Goal: Information Seeking & Learning: Check status

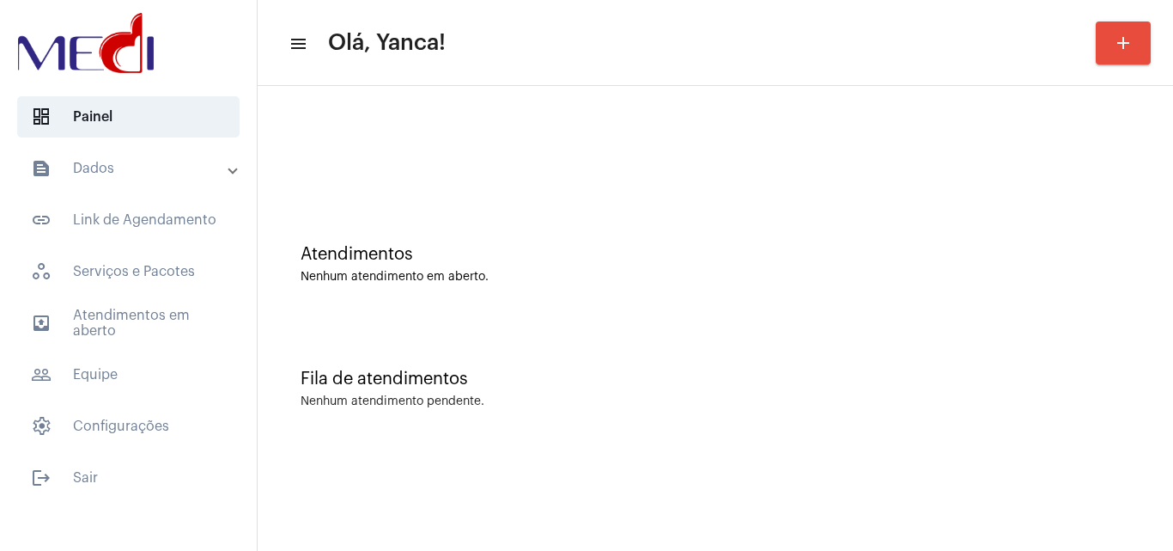
click at [125, 173] on mat-panel-title "text_snippet_outlined Dados" at bounding box center [130, 168] width 198 height 21
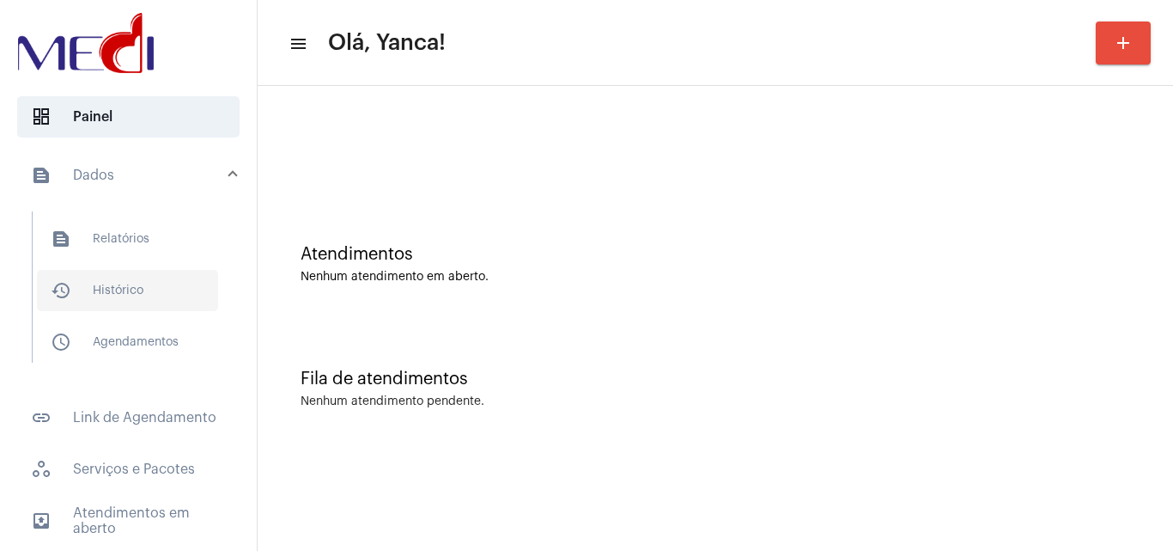
click at [133, 289] on span "history_outlined Histórico" at bounding box center [127, 290] width 181 height 41
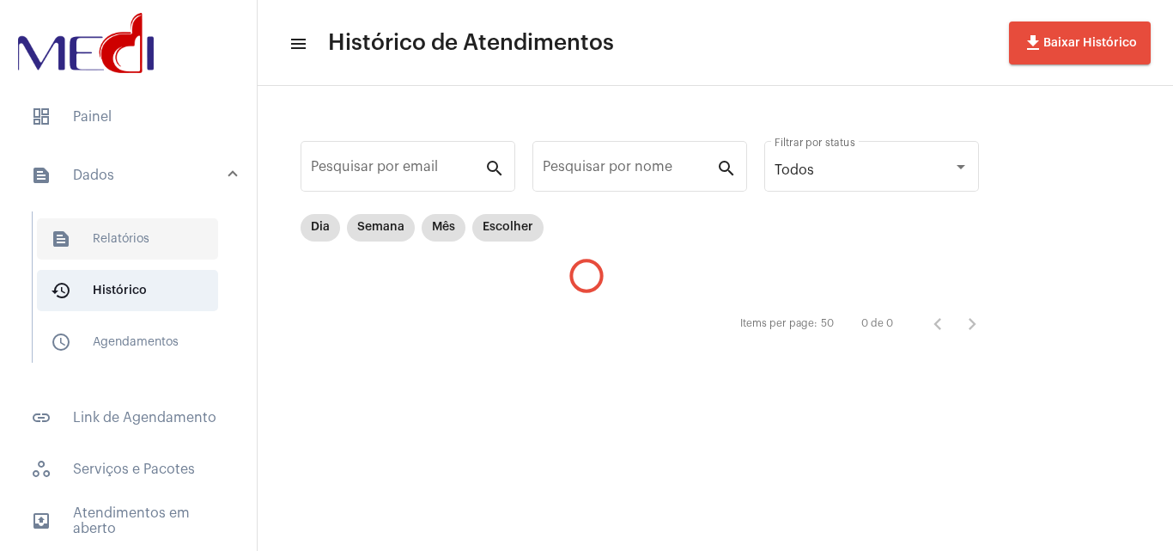
click at [141, 237] on span "text_snippet_outlined Relatórios" at bounding box center [127, 238] width 181 height 41
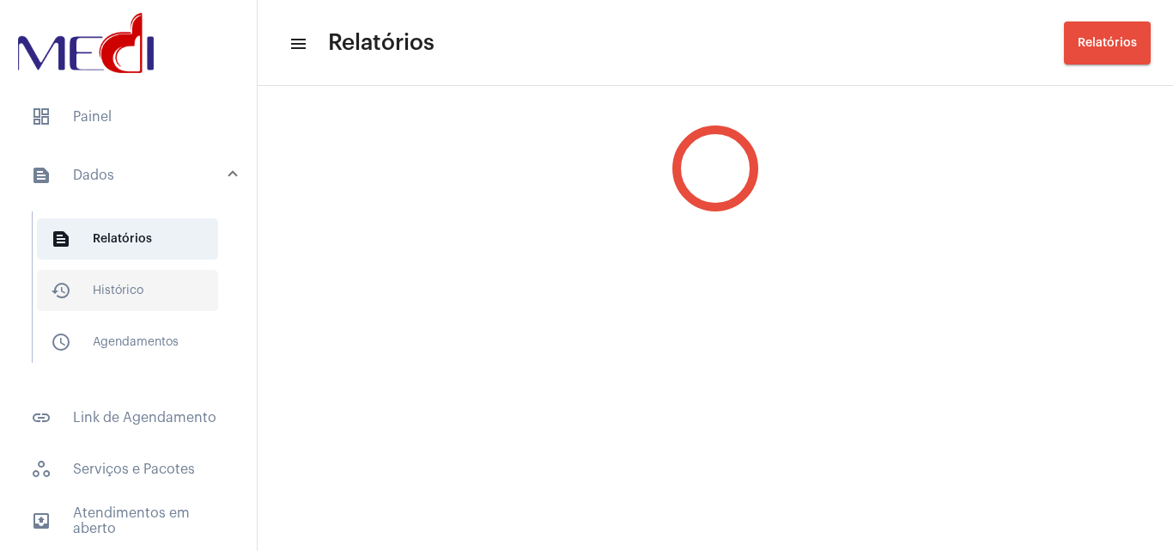
click at [132, 280] on span "history_outlined Histórico" at bounding box center [127, 290] width 181 height 41
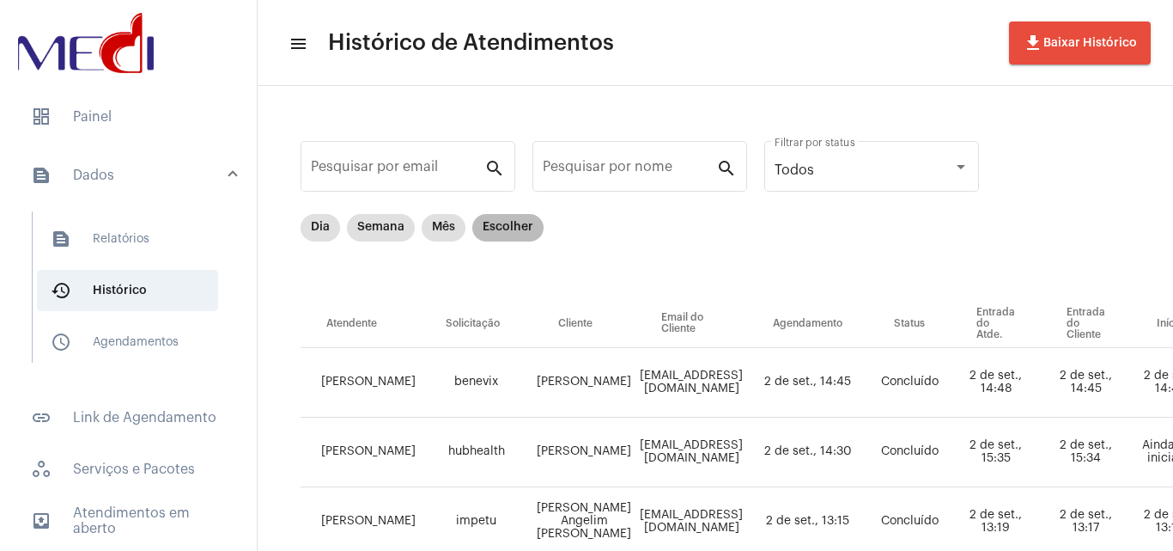
click at [519, 233] on mat-chip "Escolher" at bounding box center [507, 227] width 71 height 27
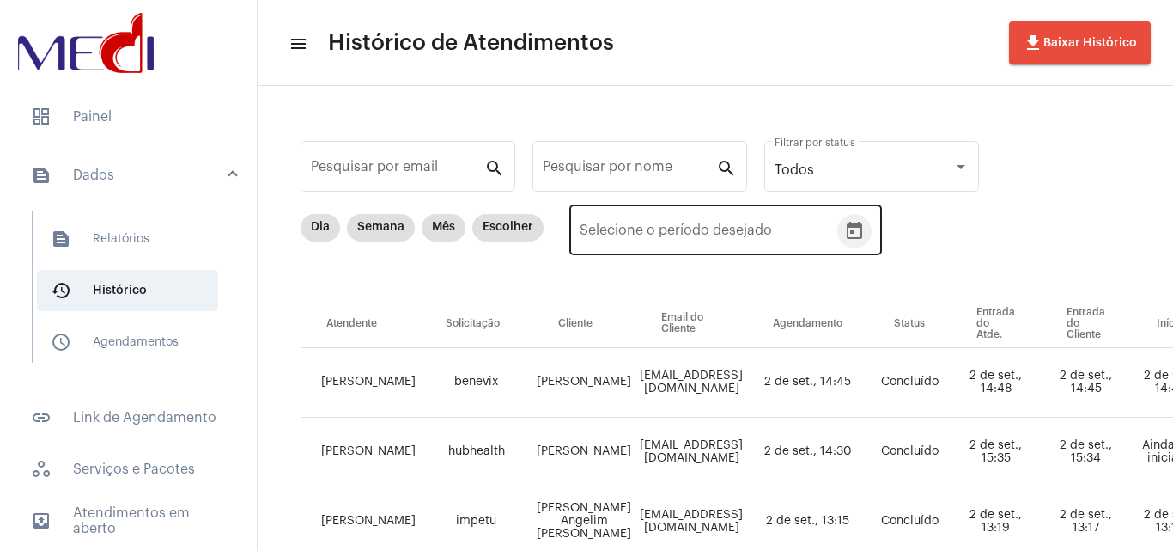
click at [841, 224] on button "Open calendar" at bounding box center [854, 231] width 34 height 34
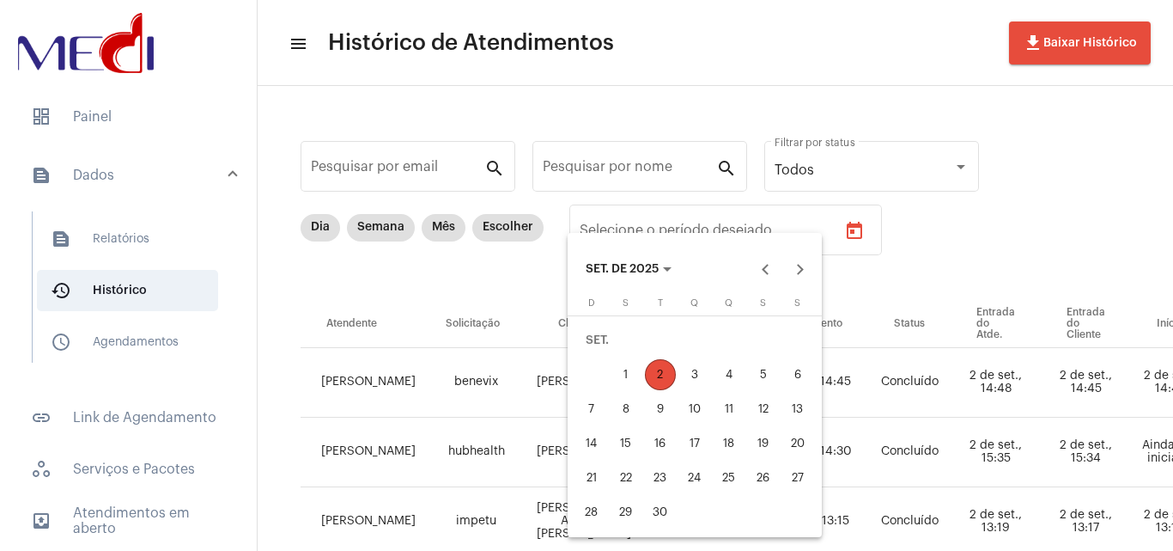
drag, startPoint x: 764, startPoint y: 272, endPoint x: 767, endPoint y: 287, distance: 14.8
click at [765, 272] on button "Previous month" at bounding box center [765, 269] width 34 height 34
click at [624, 479] on div "25" at bounding box center [626, 477] width 31 height 31
type input "[DATE]"
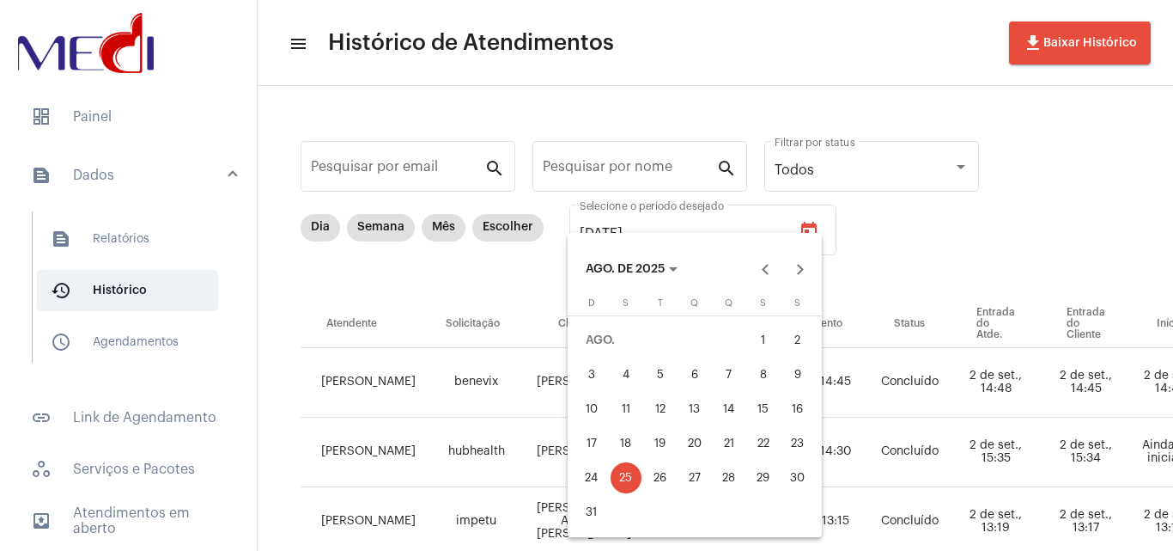
click at [624, 479] on div "25" at bounding box center [626, 477] width 31 height 31
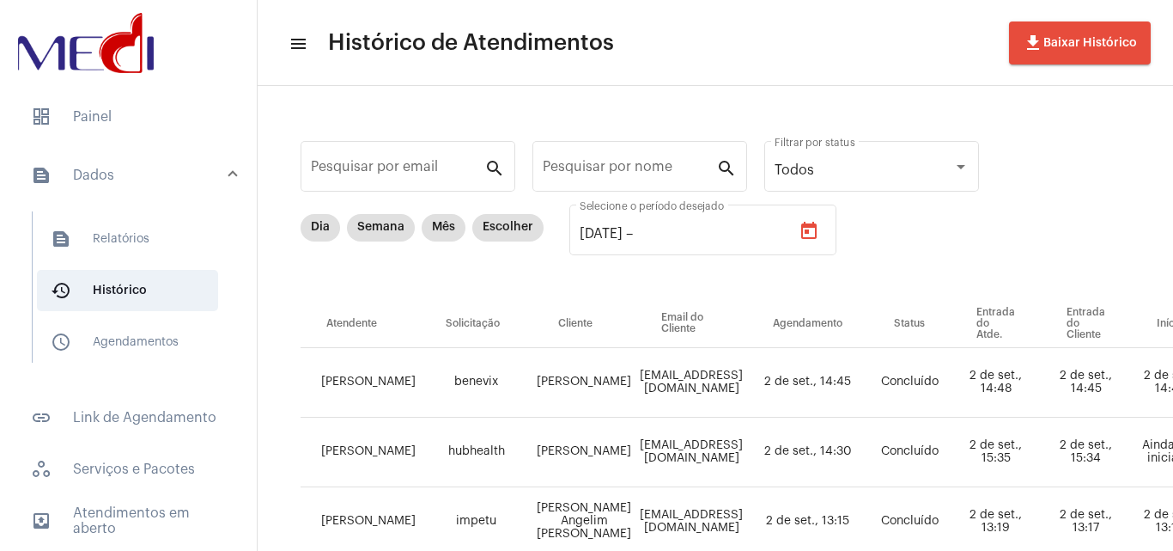
type input "[DATE]"
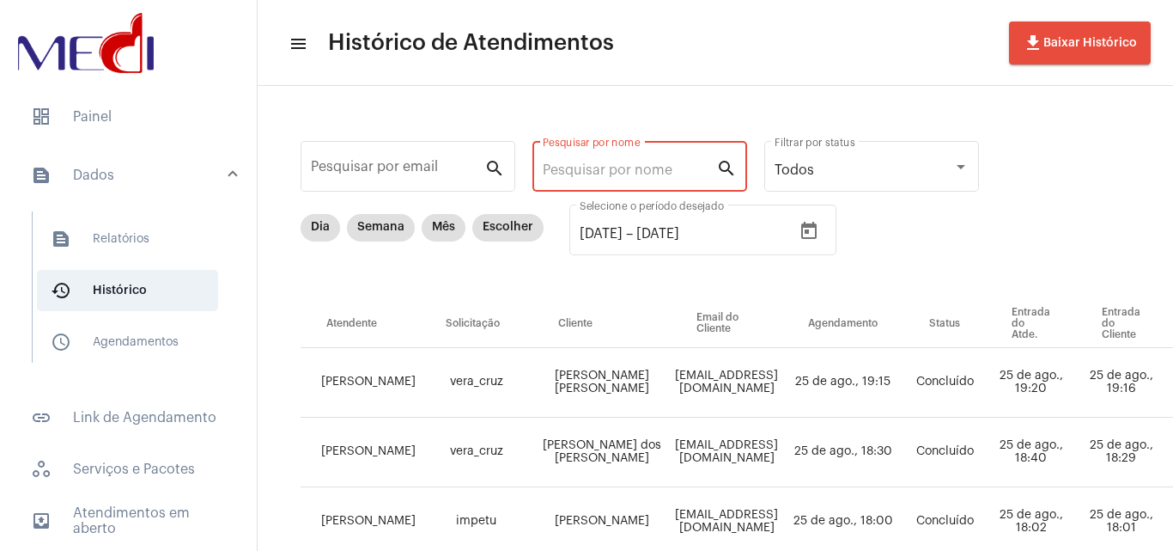
click at [685, 163] on input "Pesquisar por nome" at bounding box center [629, 169] width 173 height 15
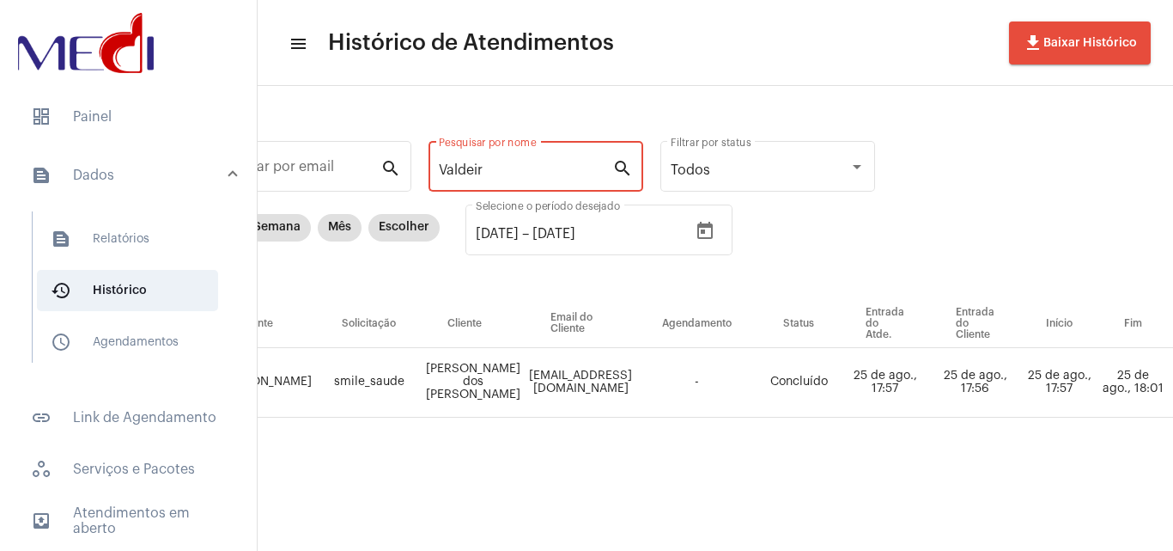
scroll to position [0, 620]
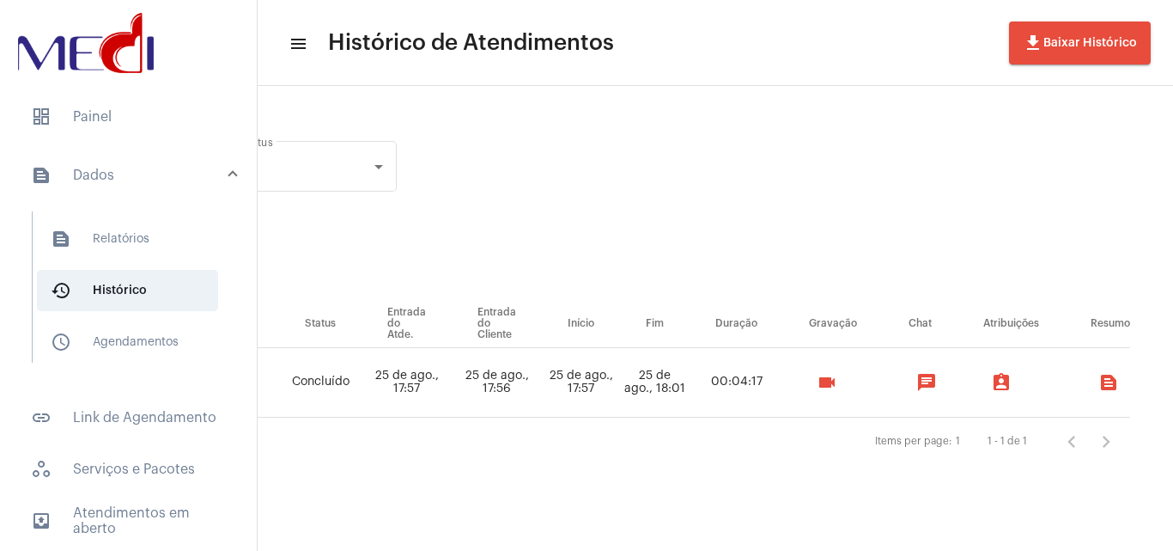
type input "Valdeir"
click at [829, 392] on mat-icon "videocam" at bounding box center [827, 382] width 21 height 21
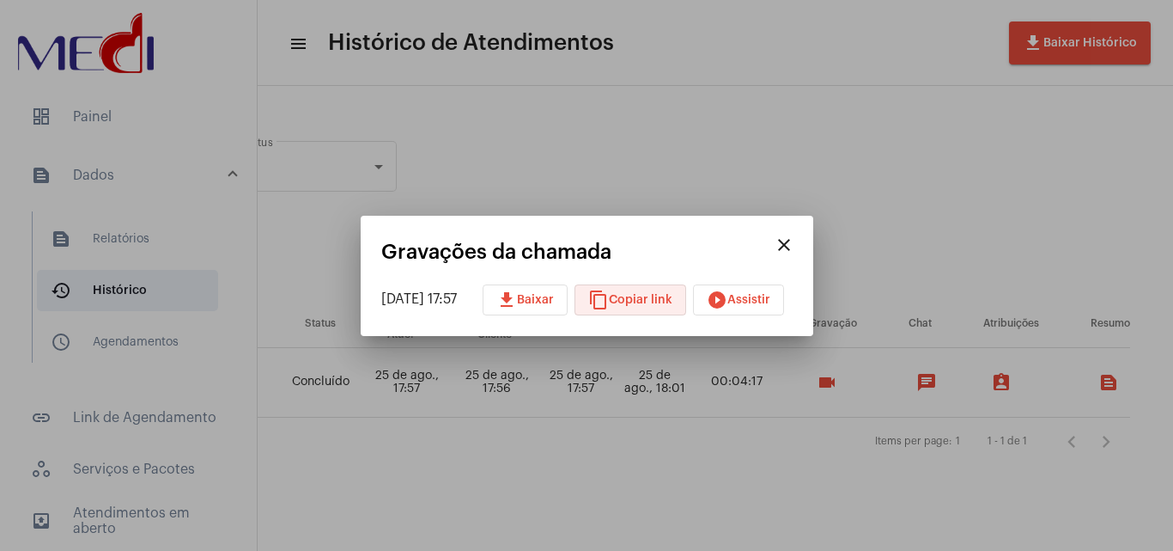
click at [655, 291] on button "content_copy Copiar link" at bounding box center [631, 299] width 112 height 31
drag, startPoint x: 399, startPoint y: 107, endPoint x: 381, endPoint y: 132, distance: 30.8
click at [402, 112] on div at bounding box center [586, 275] width 1173 height 551
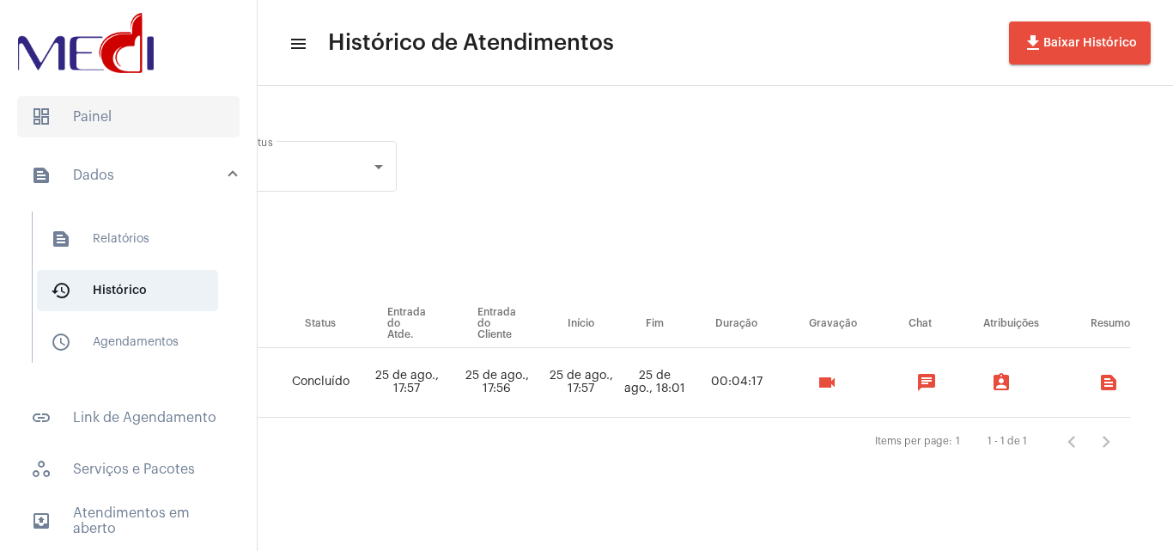
click at [126, 120] on span "dashboard Painel" at bounding box center [128, 116] width 222 height 41
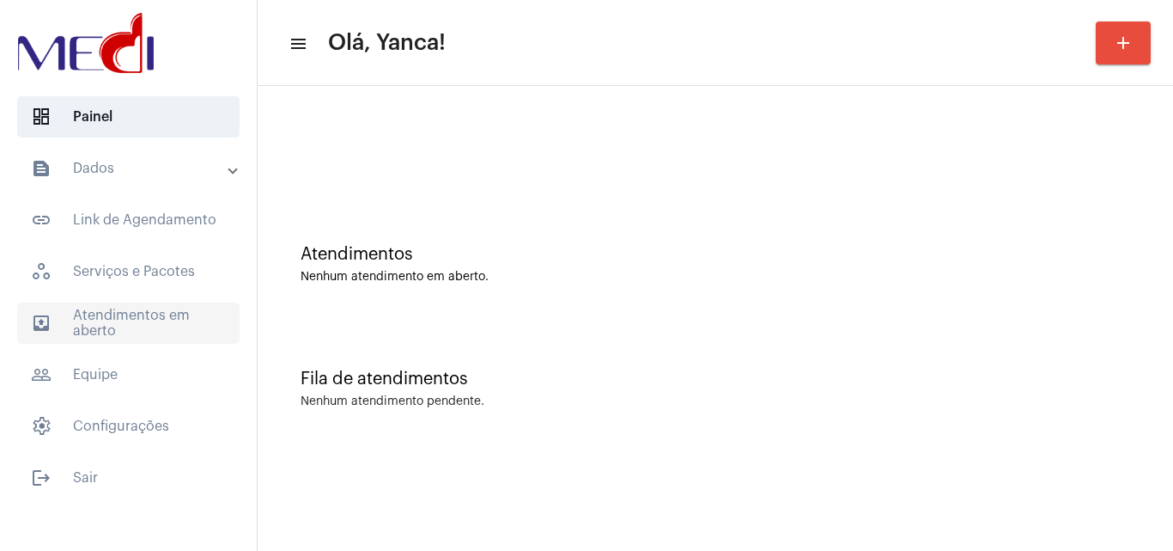
click at [117, 328] on span "outbox_outline Atendimentos em aberto" at bounding box center [128, 322] width 222 height 41
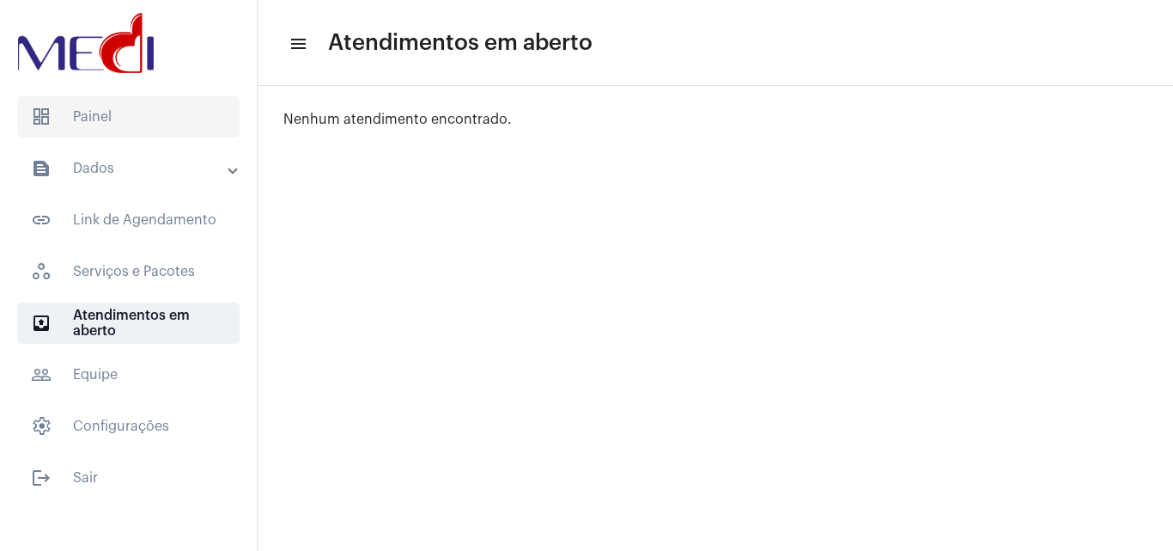
click at [114, 119] on span "dashboard Painel" at bounding box center [128, 116] width 222 height 41
